Goal: Find specific page/section: Find specific page/section

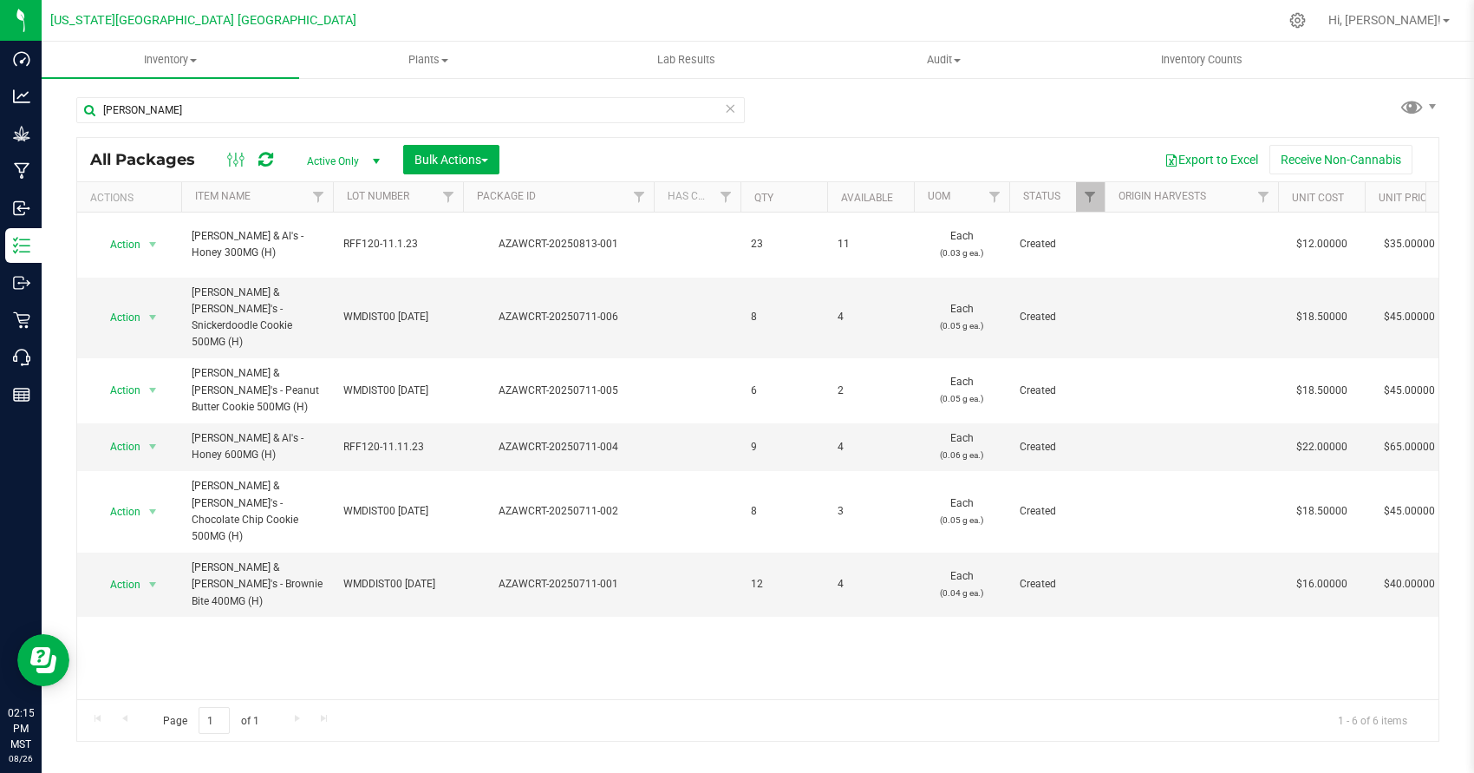
scroll to position [0, 5]
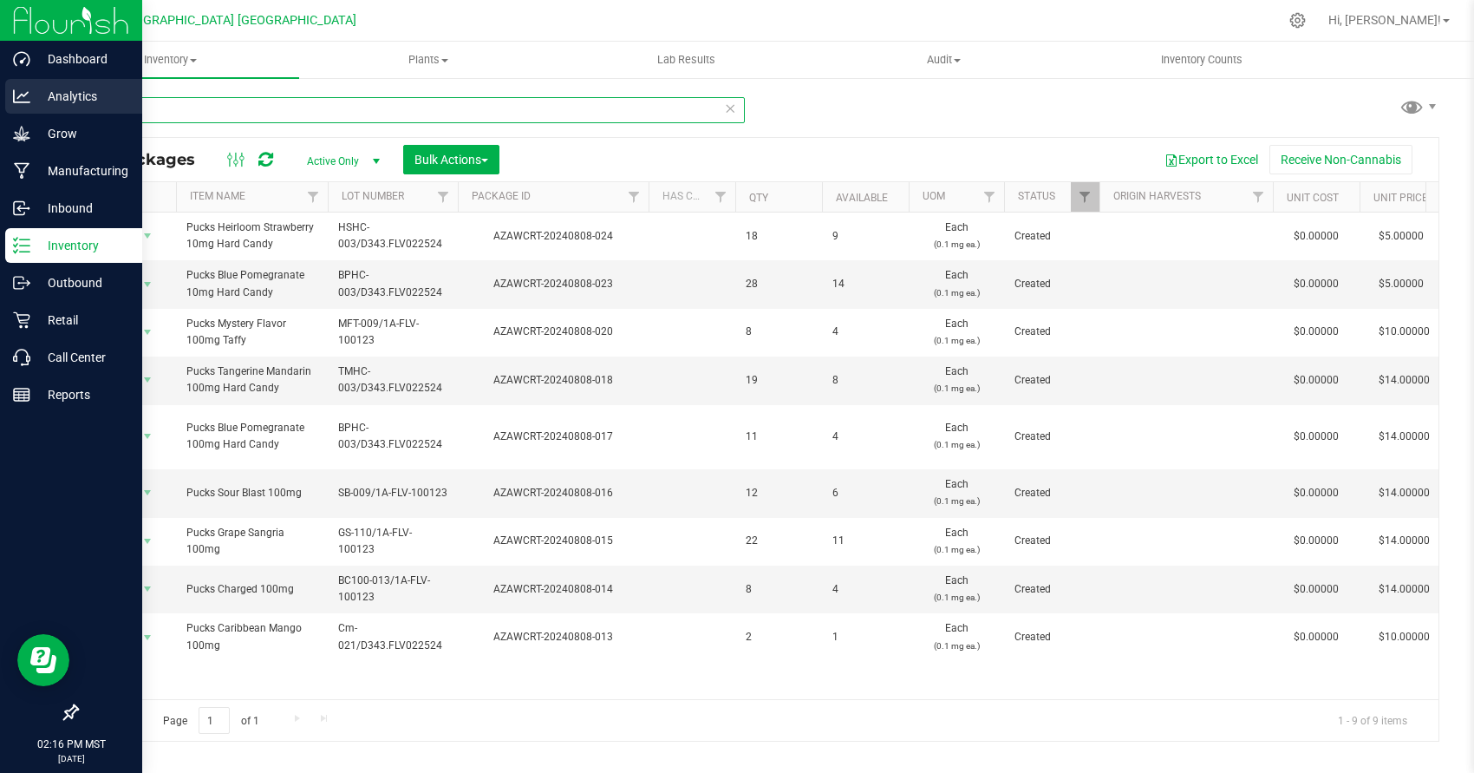
drag, startPoint x: 217, startPoint y: 101, endPoint x: 24, endPoint y: 101, distance: 192.5
click at [24, 101] on div "Dashboard Analytics Grow Manufacturing Inbound Inventory Outbound Retail Call C…" at bounding box center [737, 386] width 1474 height 773
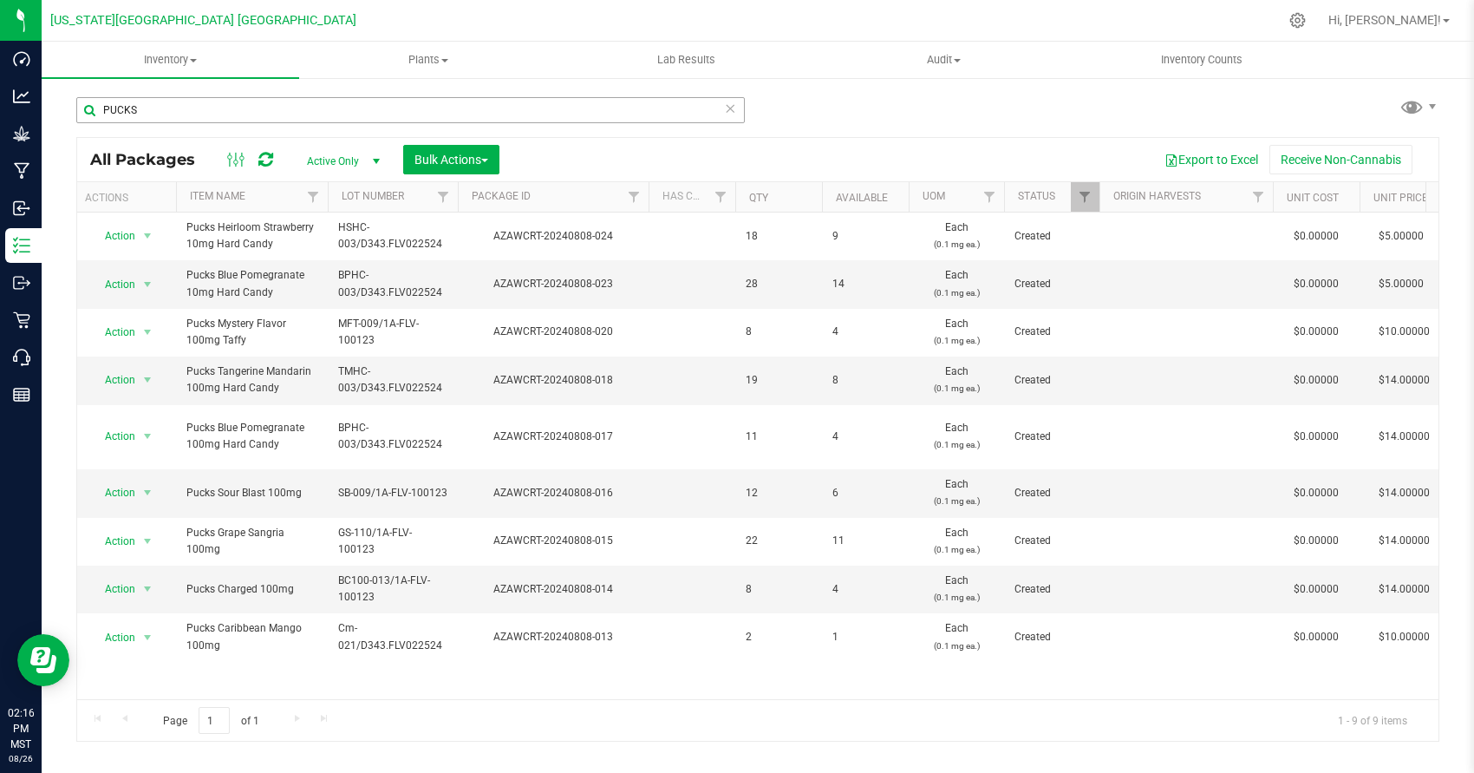
drag, startPoint x: 296, startPoint y: 125, endPoint x: 286, endPoint y: 114, distance: 14.8
click at [291, 119] on div "PUCKS" at bounding box center [410, 117] width 669 height 40
click at [286, 114] on input "PUCKS" at bounding box center [410, 110] width 669 height 26
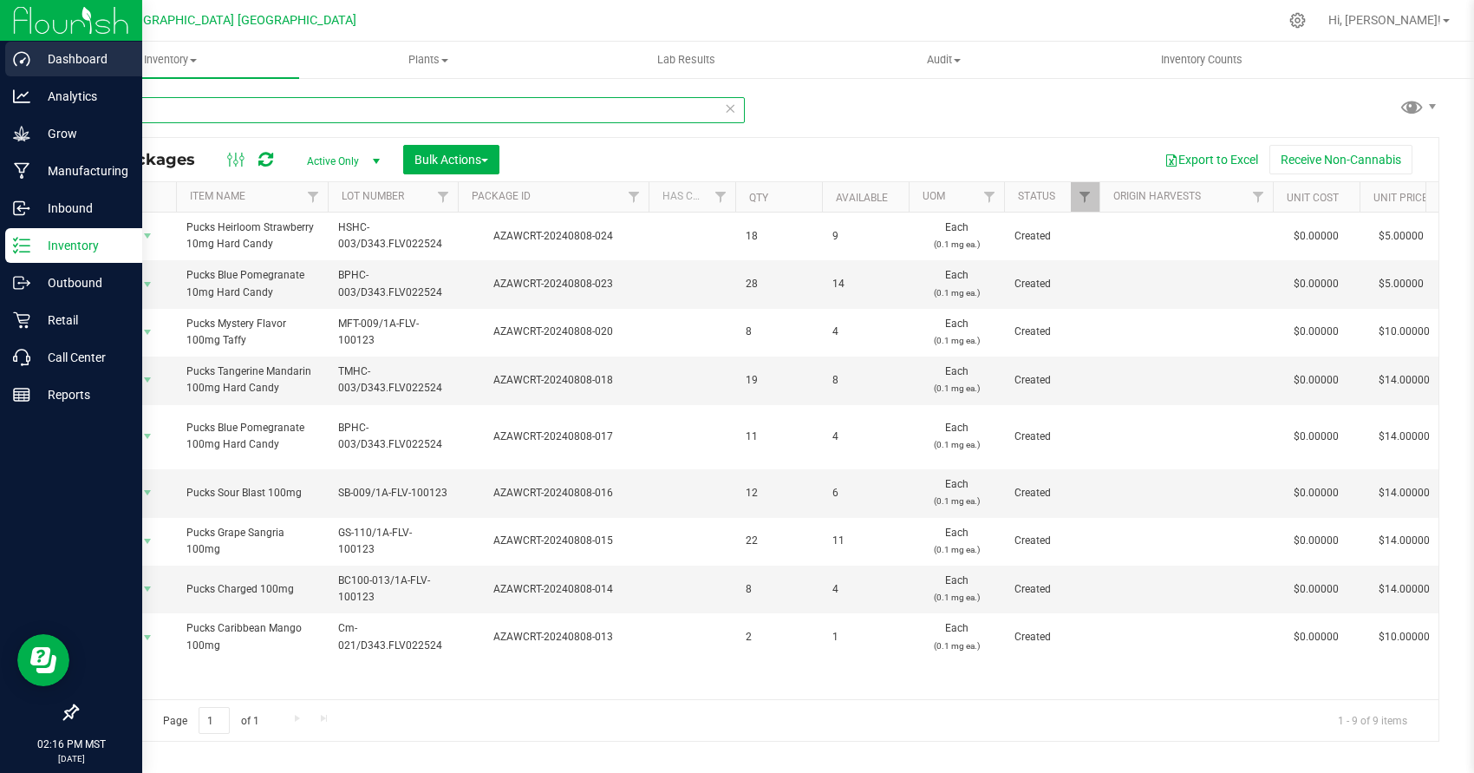
drag, startPoint x: 286, startPoint y: 114, endPoint x: 41, endPoint y: 75, distance: 248.5
click at [41, 75] on div "Dashboard Analytics Grow Manufacturing Inbound Inventory Outbound Retail Call C…" at bounding box center [737, 386] width 1474 height 773
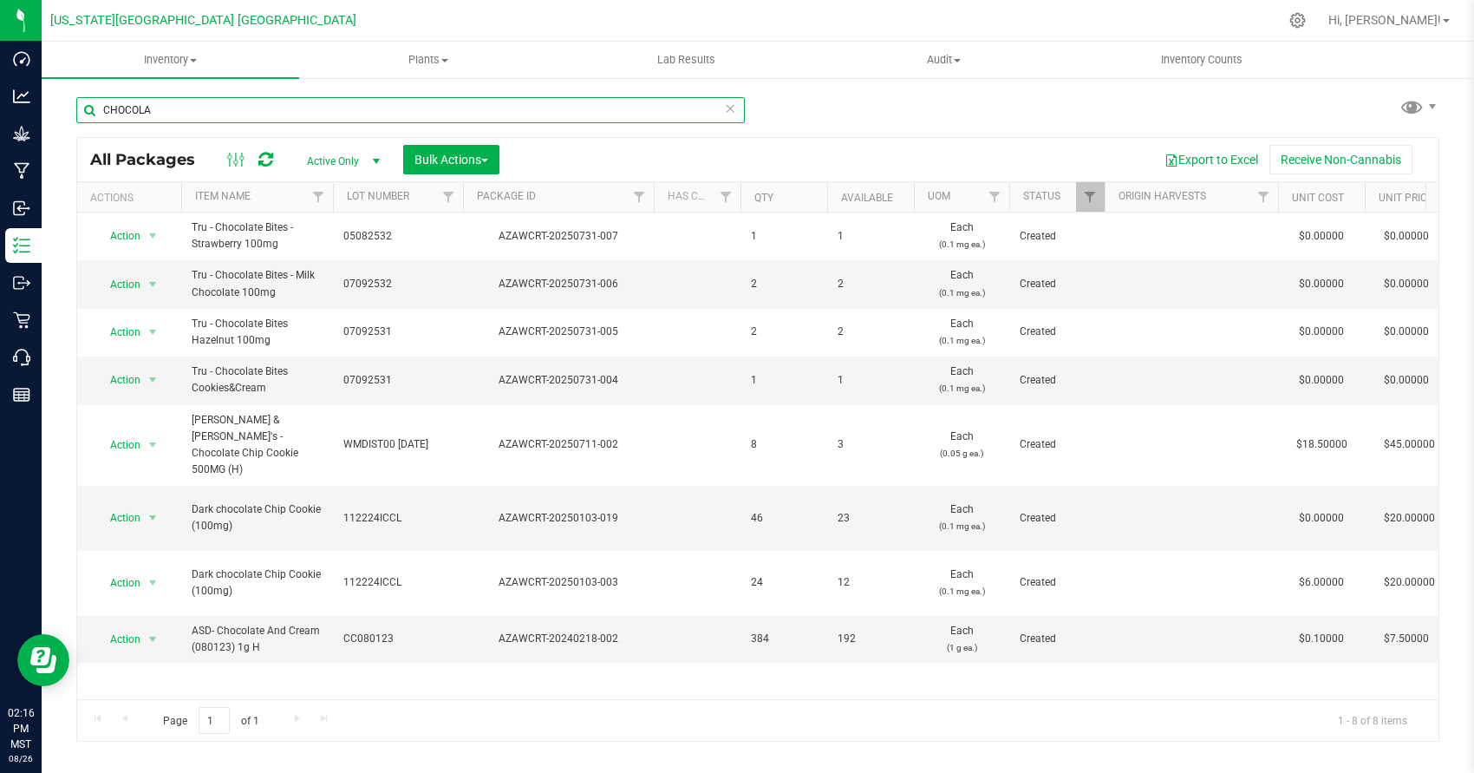
drag, startPoint x: 168, startPoint y: 108, endPoint x: -3, endPoint y: 107, distance: 171.7
click at [0, 107] on html "Dashboard Analytics Grow Manufacturing Inbound Inventory Outbound Retail Call C…" at bounding box center [737, 386] width 1474 height 773
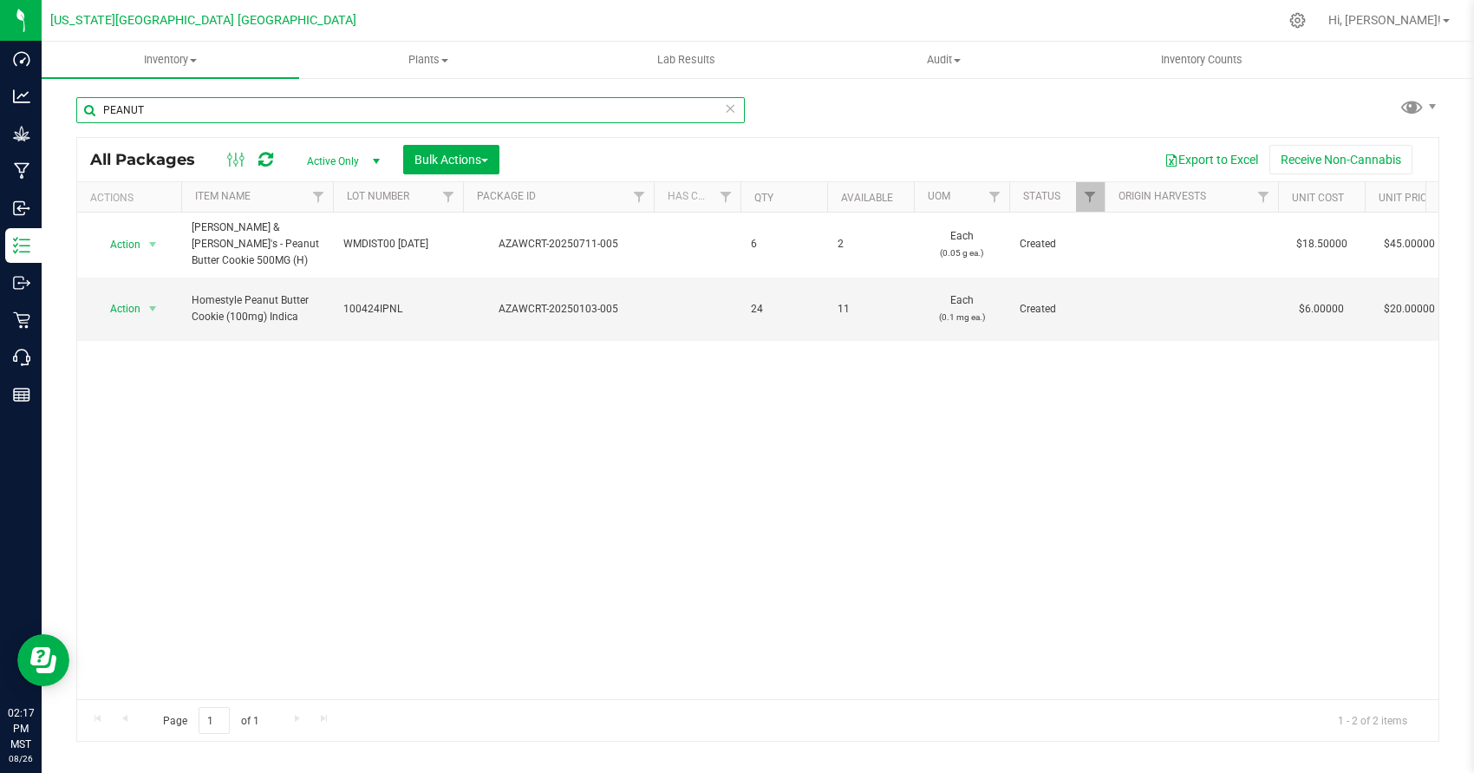
drag, startPoint x: 167, startPoint y: 110, endPoint x: 57, endPoint y: 90, distance: 111.9
click at [57, 90] on div "PEANUT All Packages Active Only Active Only Lab Samples Locked All Bulk Actions…" at bounding box center [758, 340] width 1433 height 529
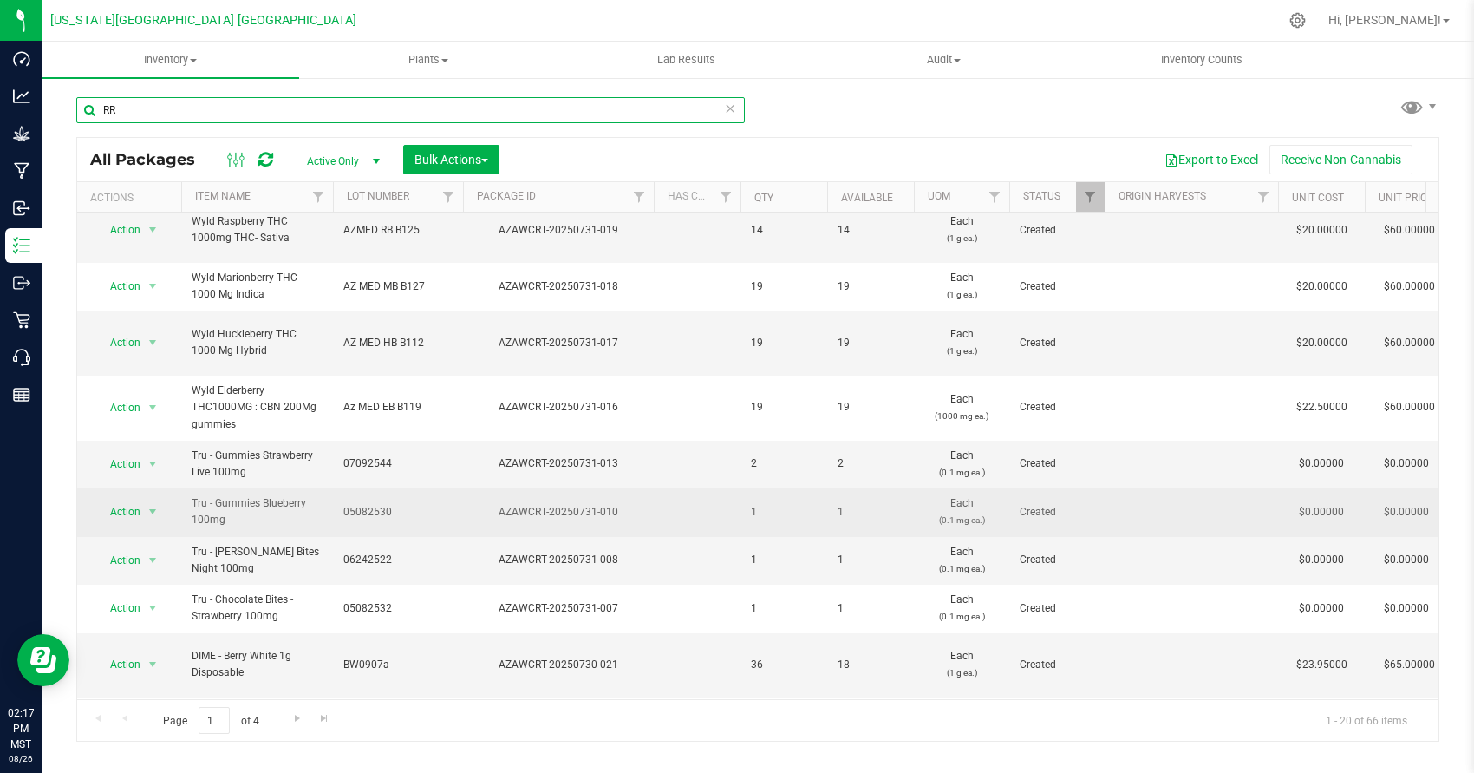
scroll to position [33, 0]
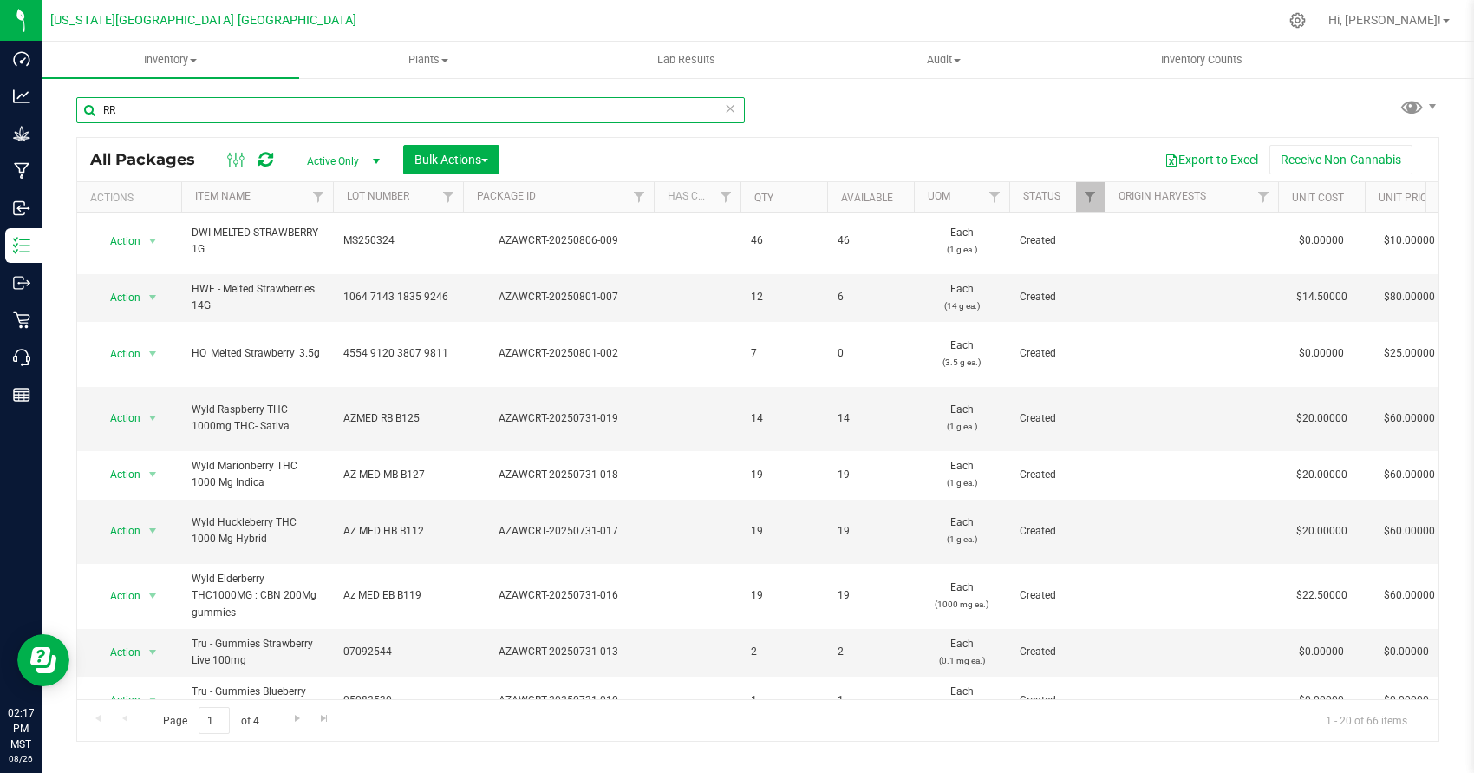
type input "R"
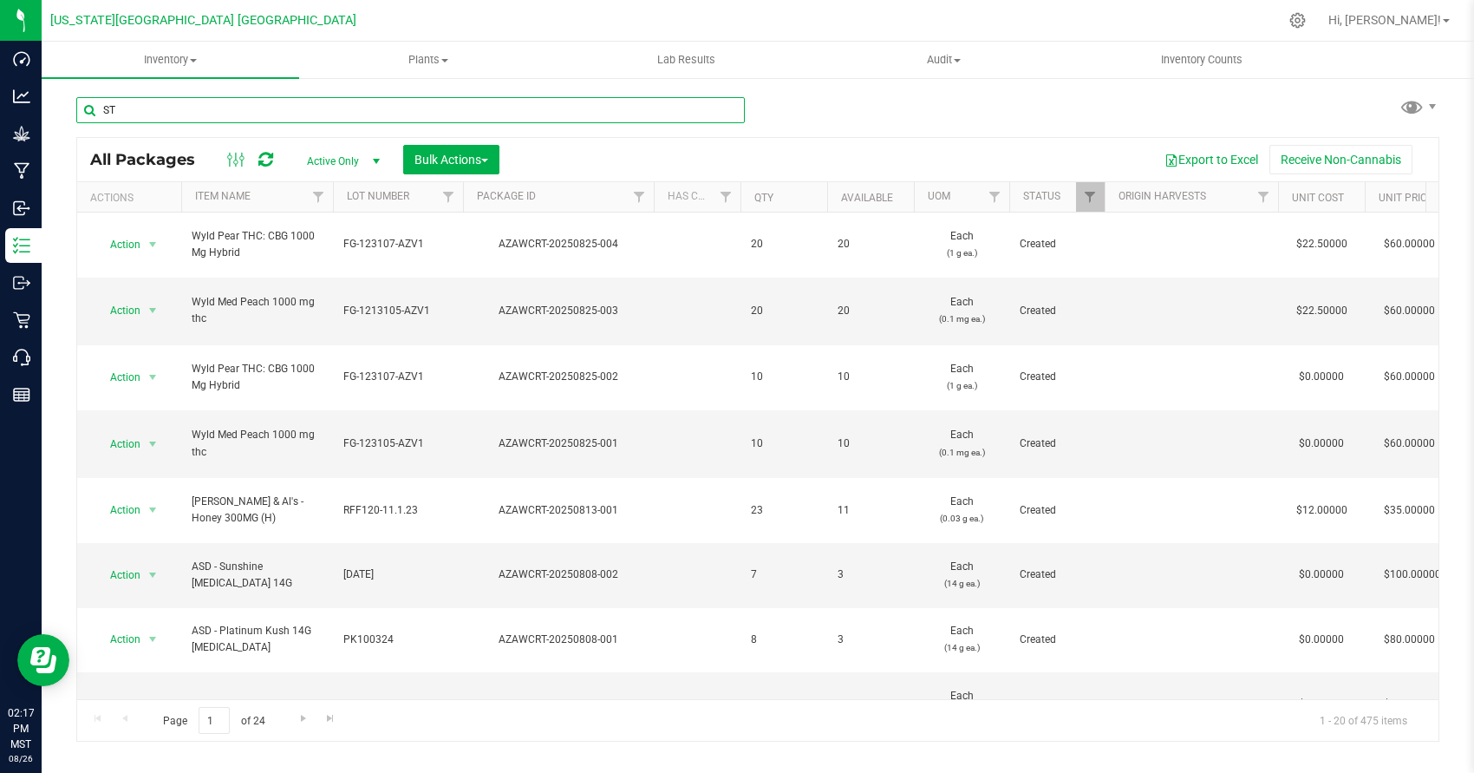
type input "S"
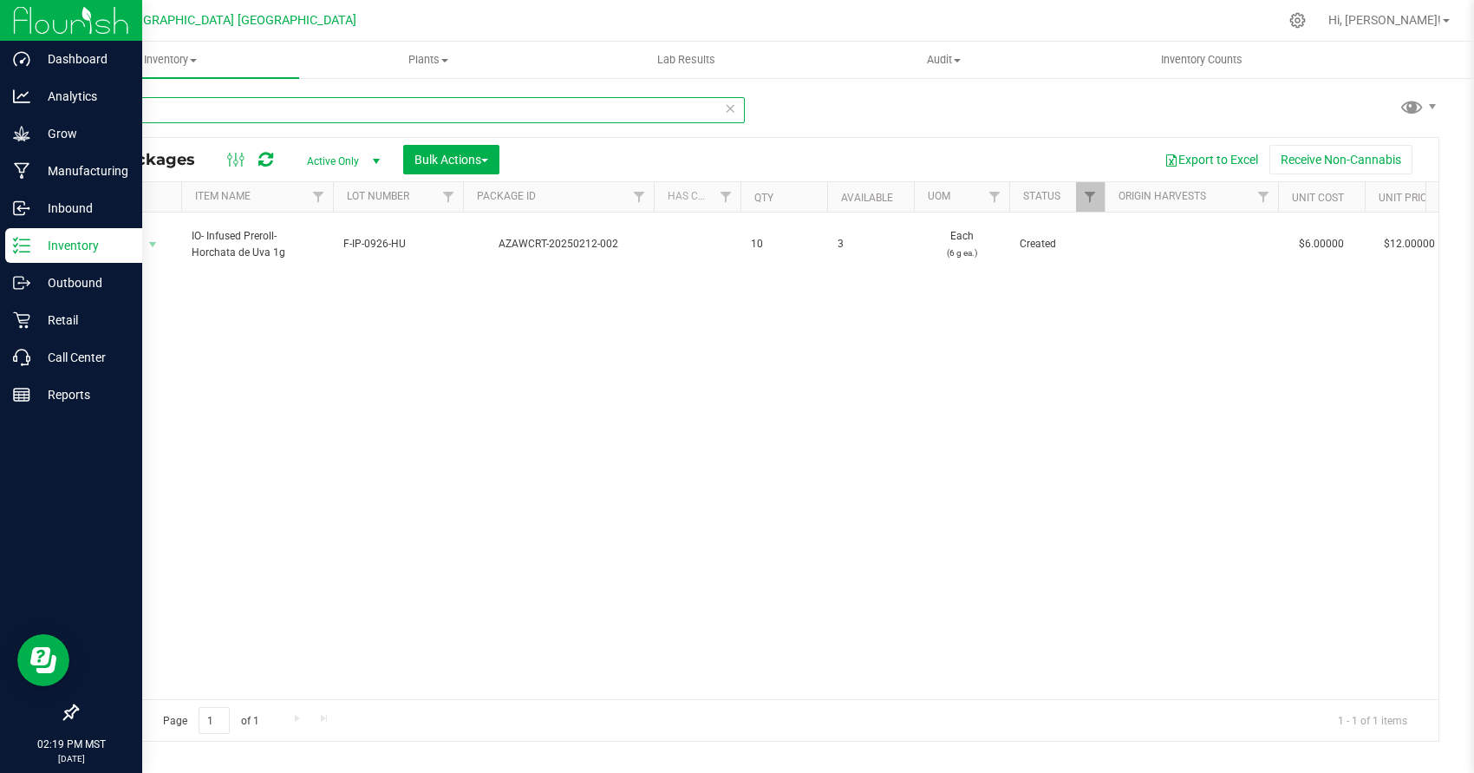
type input "H"
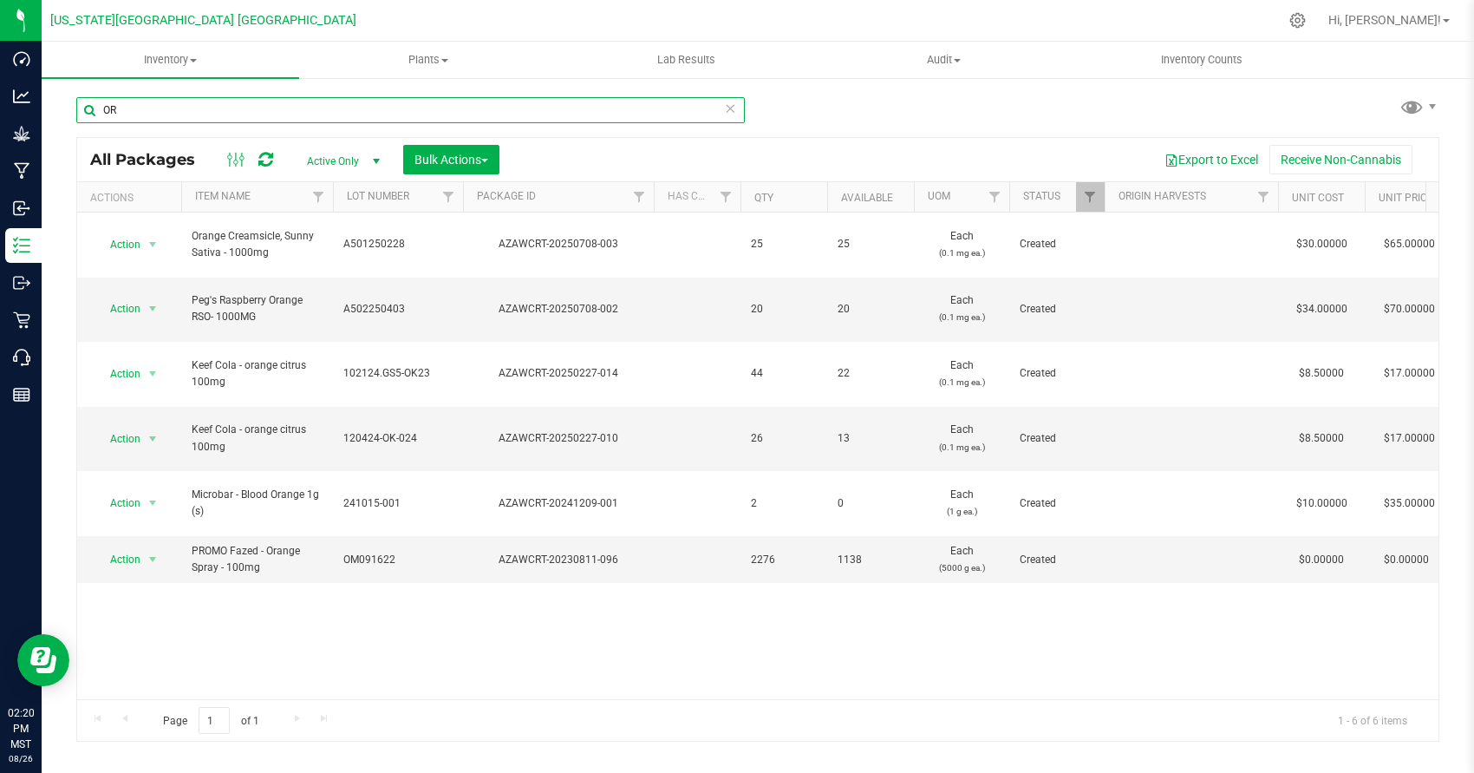
type input "O"
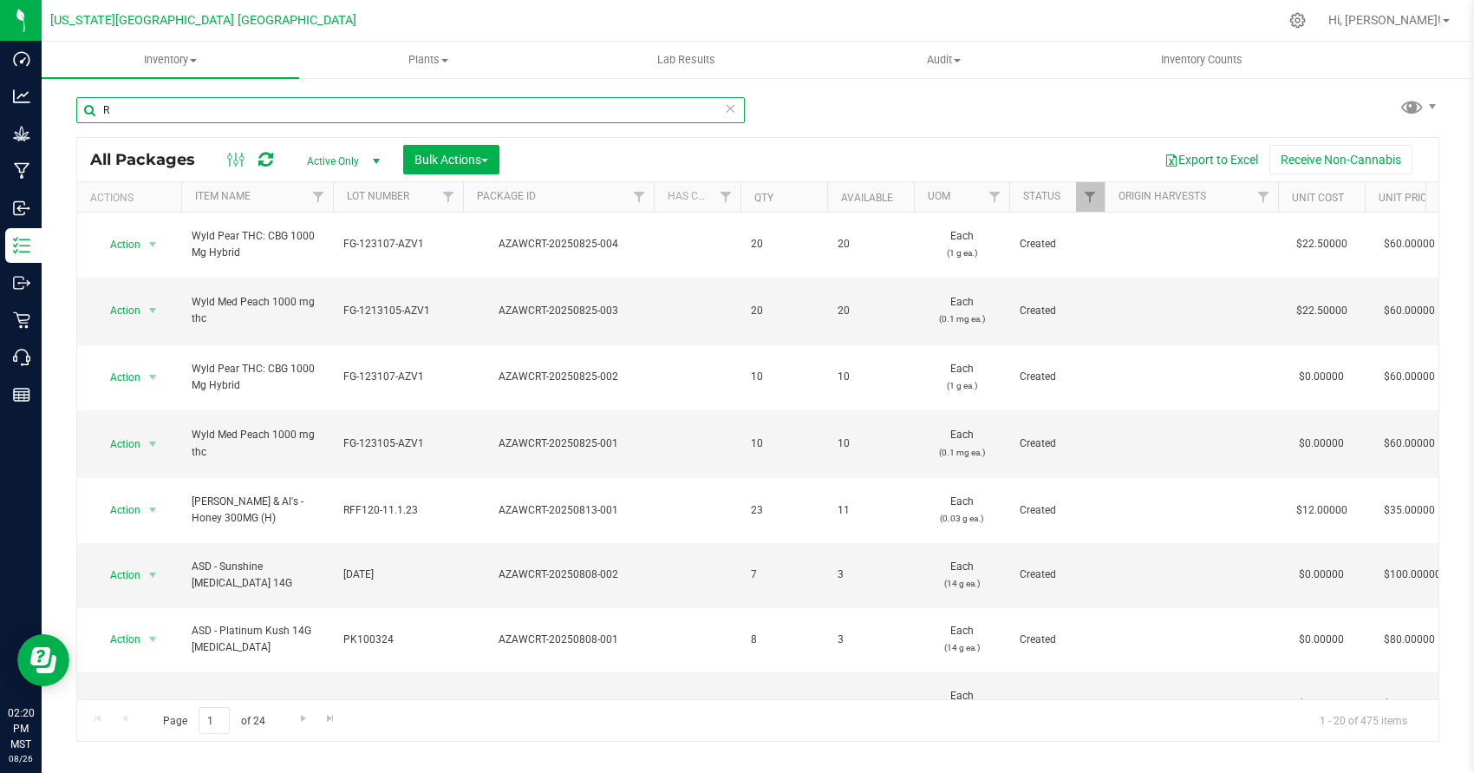
type input "R"
click at [732, 108] on icon at bounding box center [730, 107] width 12 height 21
drag, startPoint x: 304, startPoint y: 128, endPoint x: 307, endPoint y: 113, distance: 15.8
click at [305, 123] on div at bounding box center [410, 117] width 669 height 40
click at [307, 112] on input "text" at bounding box center [410, 110] width 669 height 26
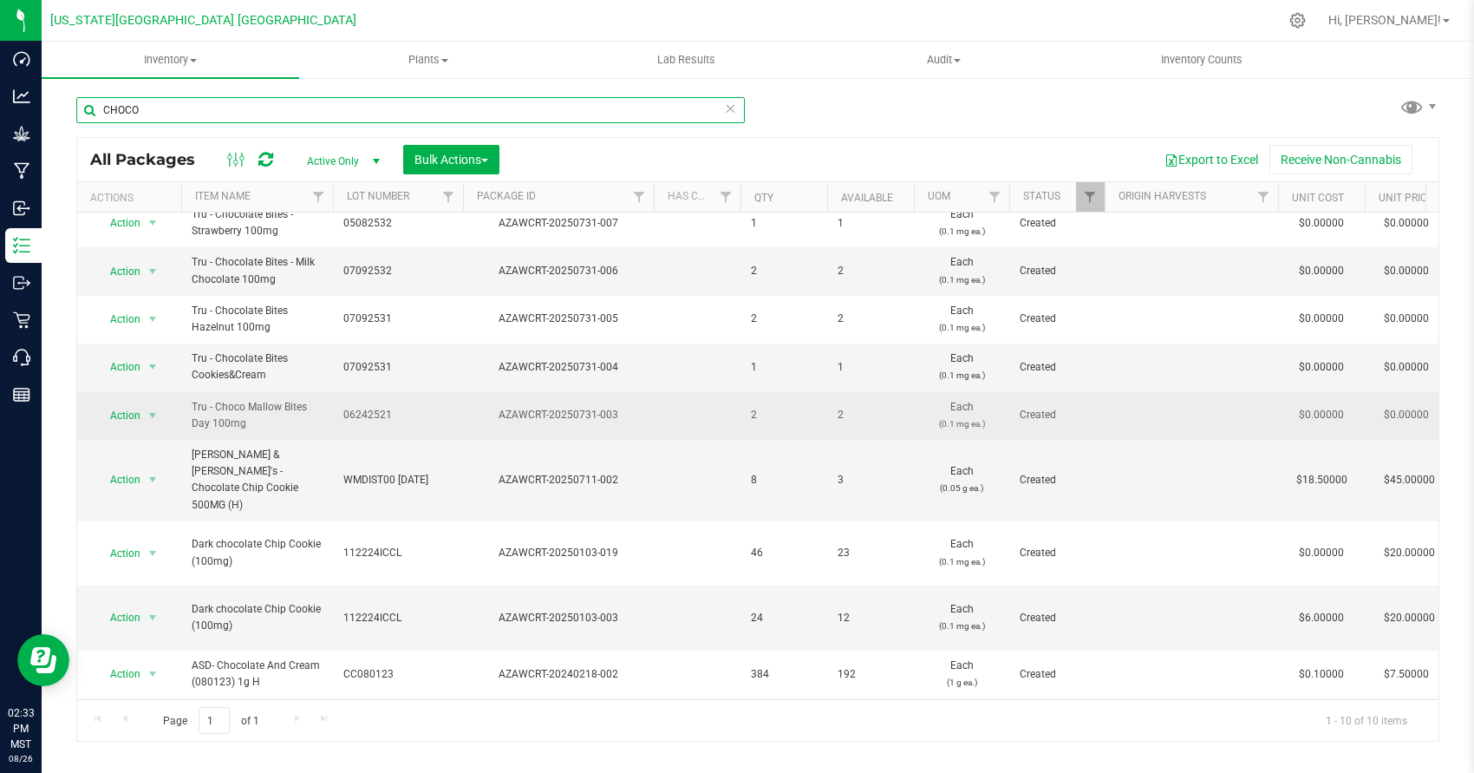
scroll to position [19, 0]
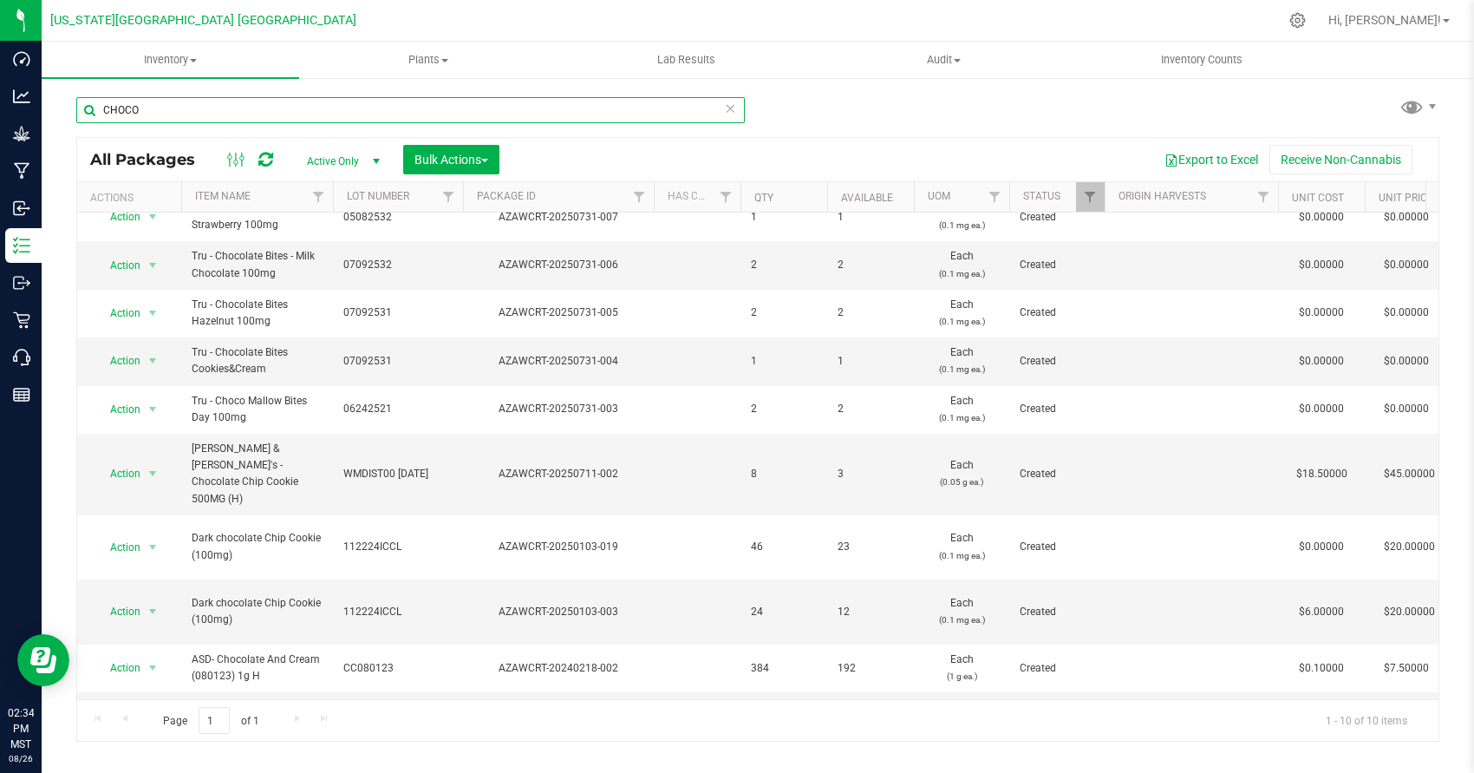
drag, startPoint x: 165, startPoint y: 108, endPoint x: 108, endPoint y: 104, distance: 56.5
click at [108, 104] on input "CHOCO" at bounding box center [410, 110] width 669 height 26
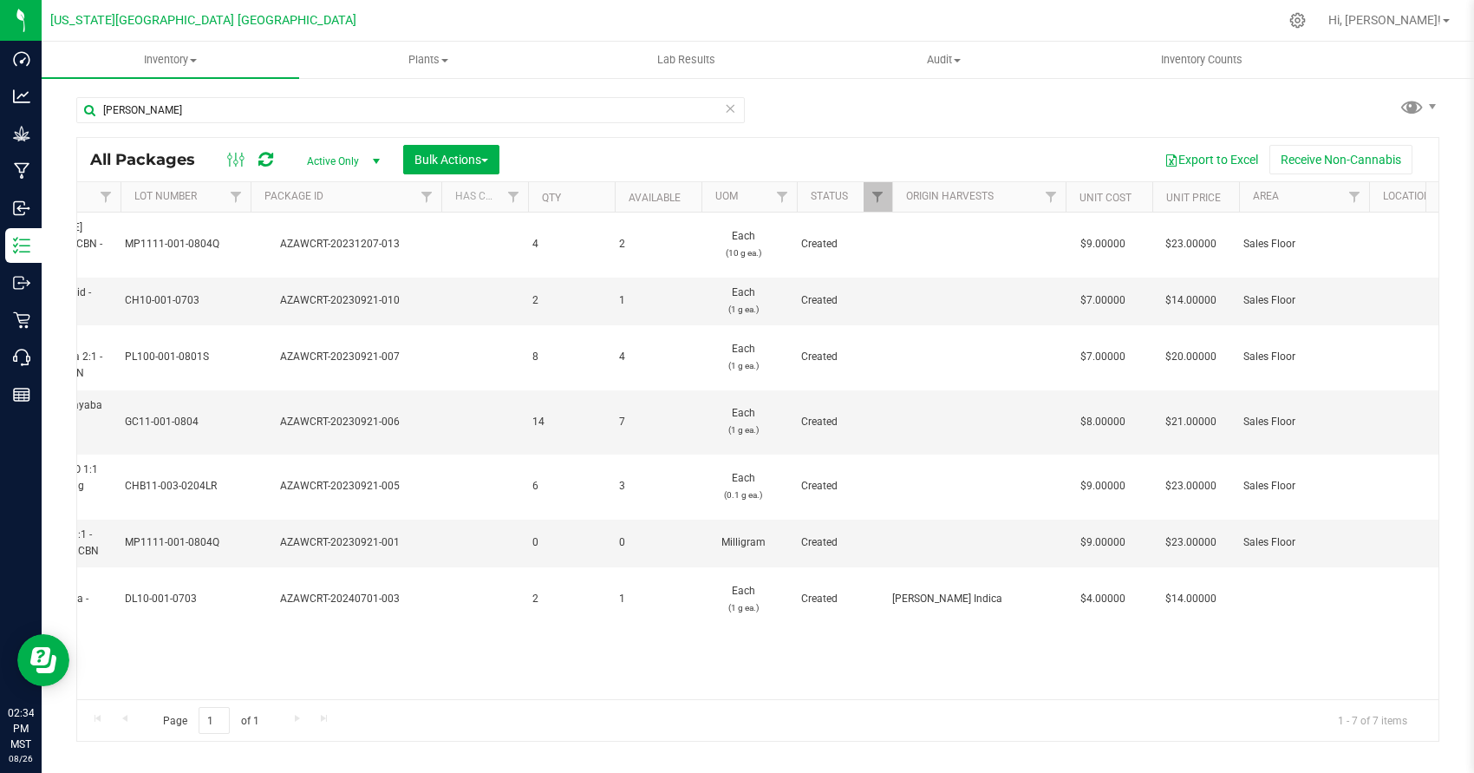
scroll to position [0, 219]
drag, startPoint x: 159, startPoint y: 107, endPoint x: 81, endPoint y: 98, distance: 78.5
click at [81, 98] on input "[PERSON_NAME]" at bounding box center [410, 110] width 669 height 26
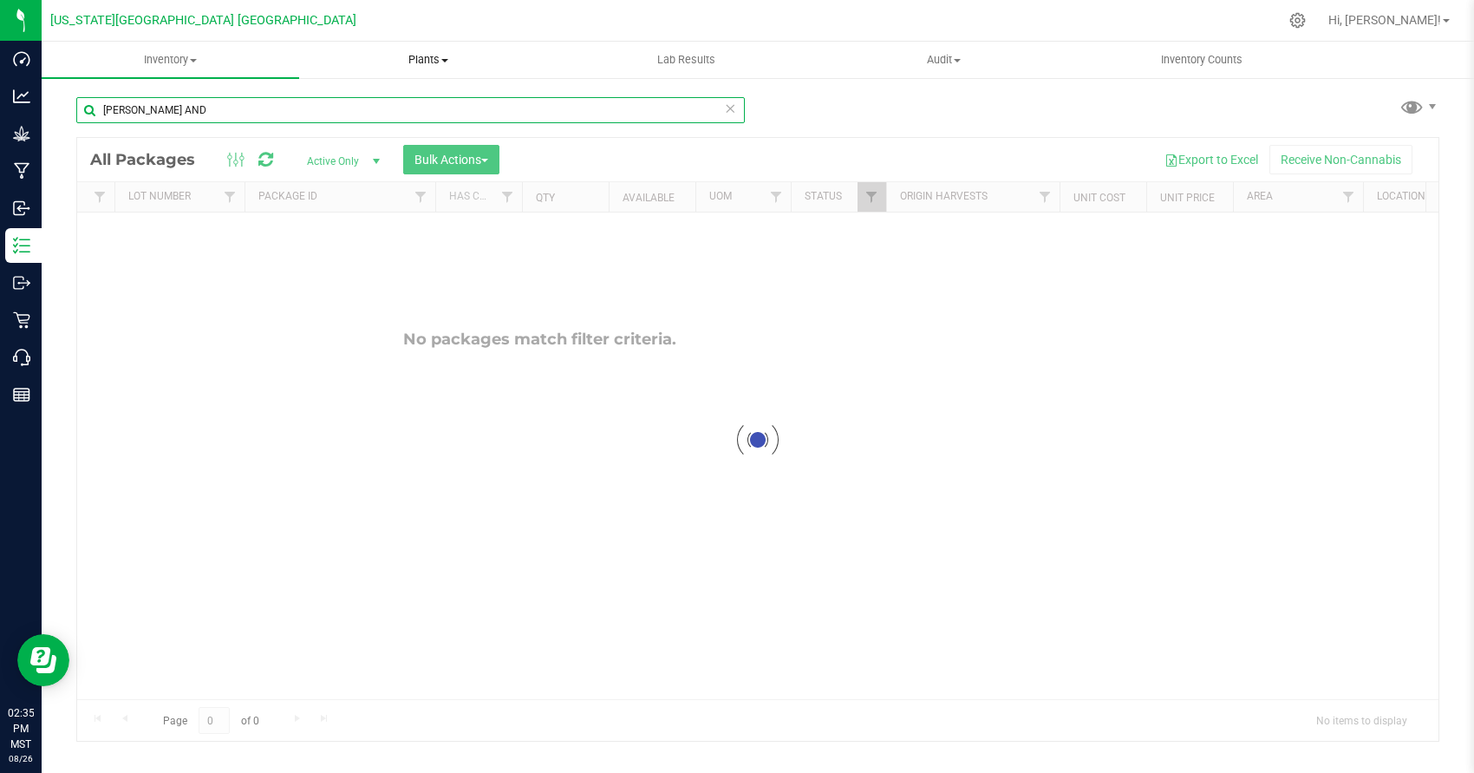
scroll to position [0, 219]
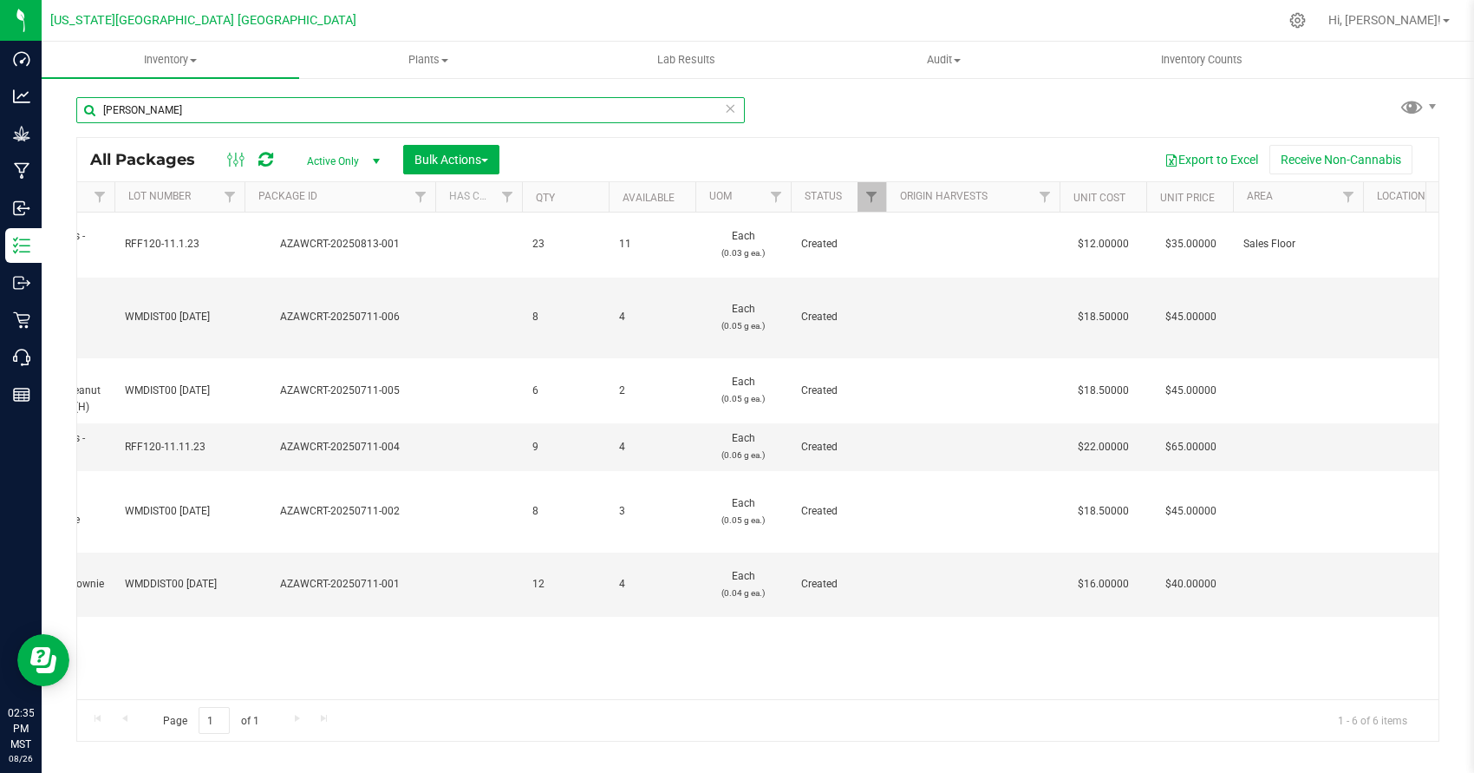
type input "[PERSON_NAME]"
